Goal: Task Accomplishment & Management: Complete application form

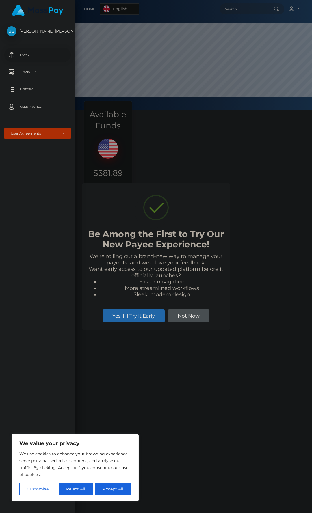
scroll to position [110, 237]
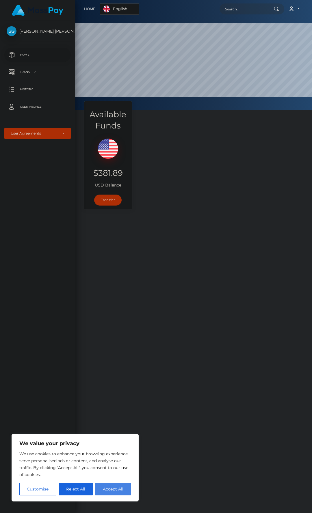
click at [121, 491] on button "Accept All" at bounding box center [113, 488] width 36 height 13
checkbox input "true"
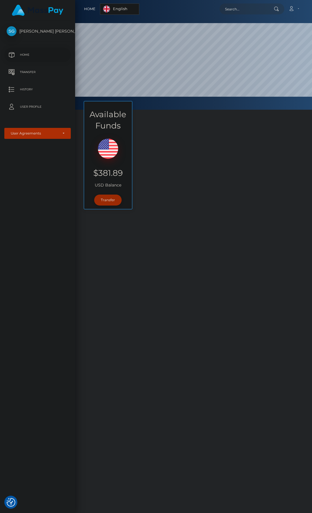
click at [107, 202] on link "Transfer" at bounding box center [107, 199] width 27 height 11
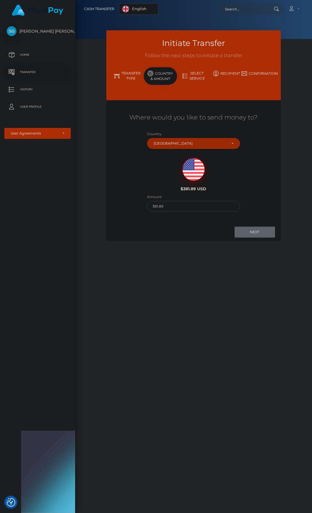
click at [195, 143] on div "[GEOGRAPHIC_DATA]" at bounding box center [189, 143] width 73 height 5
click at [173, 158] on input "Search" at bounding box center [194, 158] width 90 height 11
type input "states"
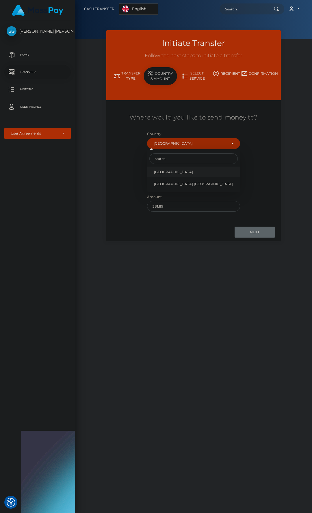
click at [173, 171] on span "[GEOGRAPHIC_DATA]" at bounding box center [173, 171] width 39 height 5
select select "[GEOGRAPHIC_DATA]"
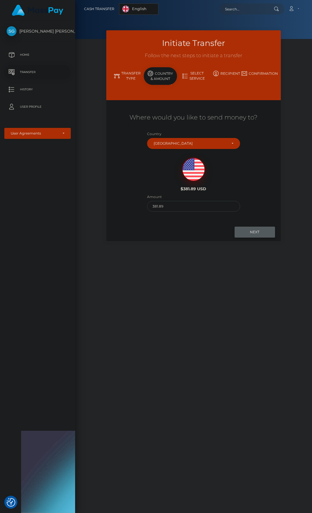
click at [258, 229] on input "Next" at bounding box center [254, 231] width 40 height 11
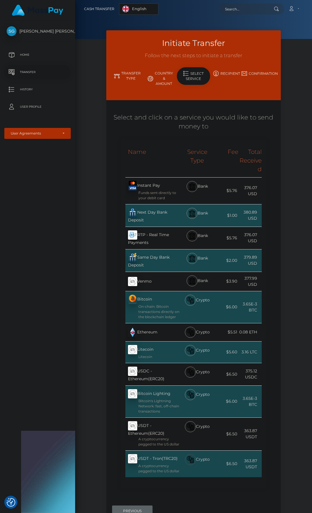
click at [191, 460] on img at bounding box center [190, 459] width 7 height 7
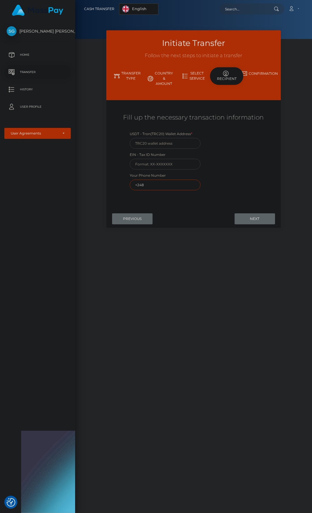
click at [161, 184] on input "+248" at bounding box center [165, 184] width 71 height 11
type input "+"
type input "[PHONE_NUMBER]"
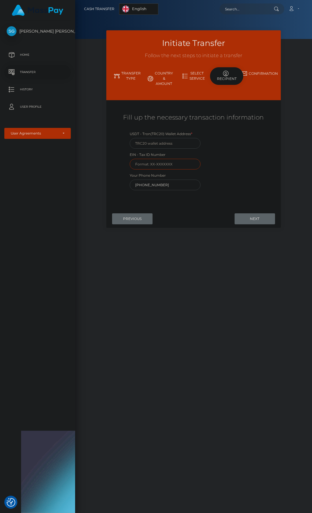
click at [166, 164] on input "text" at bounding box center [165, 164] width 71 height 11
click at [237, 156] on div "USDT - Tron(TRC20) Wallet Address * EIN - Tax ID Number Your Phone Number [PHON…" at bounding box center [193, 162] width 145 height 62
click at [172, 143] on input "text" at bounding box center [165, 143] width 71 height 11
click at [161, 144] on input "text" at bounding box center [165, 143] width 71 height 11
paste input "TDWd7fTqusFPmKoF1Xou3M7rZ4MebCpiT1"
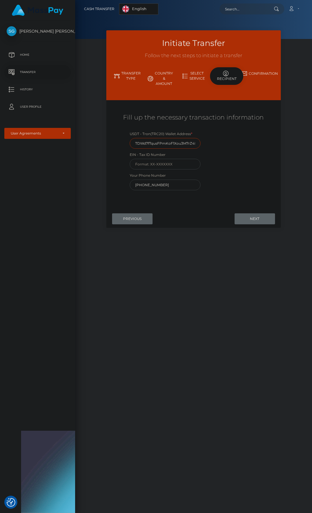
scroll to position [0, 15]
type input "TDWd7fTqusFPmKoF1Xou3M7rZ4MebCpiT1"
click at [256, 217] on input "Next" at bounding box center [254, 218] width 40 height 11
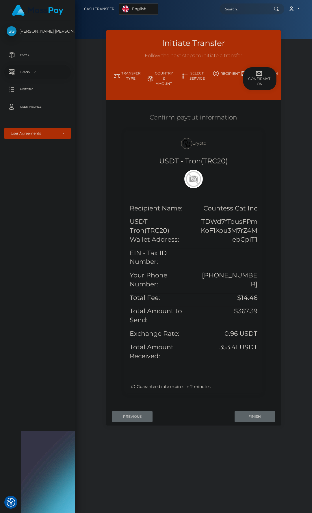
click at [170, 230] on h5 "USDT - Tron(TRC20) Wallet Address:" at bounding box center [159, 230] width 59 height 27
drag, startPoint x: 240, startPoint y: 296, endPoint x: 269, endPoint y: 297, distance: 28.9
click at [257, 297] on div "Recipient Name: Countess Cat Inc USDT - Tron(TRC20) Wallet Address: TDWd7fTqusF…" at bounding box center [194, 286] width 128 height 164
click at [238, 301] on h5 "$14.46" at bounding box center [222, 297] width 59 height 9
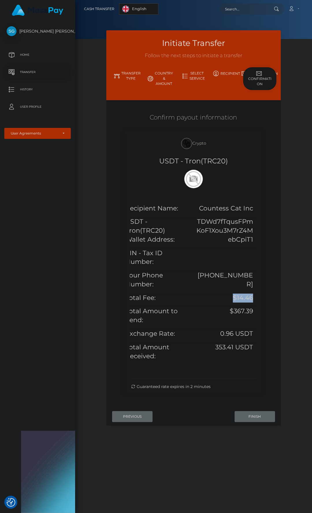
drag, startPoint x: 232, startPoint y: 300, endPoint x: 260, endPoint y: 297, distance: 27.8
click at [257, 297] on div "Recipient Name: Countess Cat Inc USDT - Tron(TRC20) Wallet Address: TDWd7fTqusF…" at bounding box center [194, 286] width 128 height 164
copy h5 "$14.46"
click at [247, 415] on input "Finish" at bounding box center [254, 416] width 40 height 11
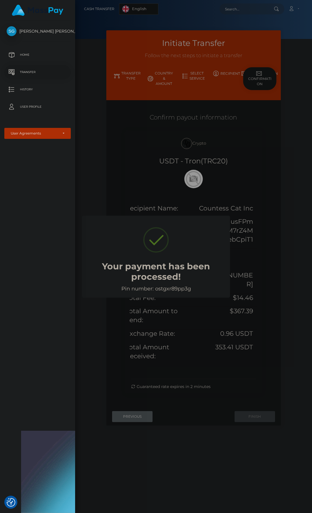
click at [171, 289] on div "Pin number: ostgxr89pp3g" at bounding box center [156, 288] width 136 height 6
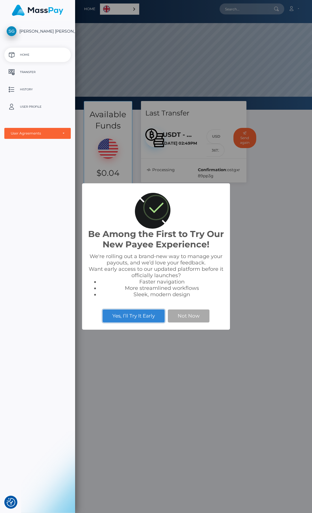
scroll to position [110, 237]
